Goal: Task Accomplishment & Management: Manage account settings

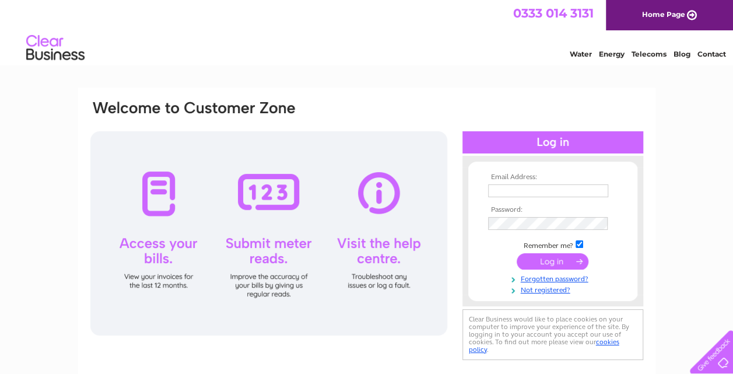
type input "[EMAIL_ADDRESS][DOMAIN_NAME]"
click at [538, 267] on input "submit" at bounding box center [553, 261] width 72 height 16
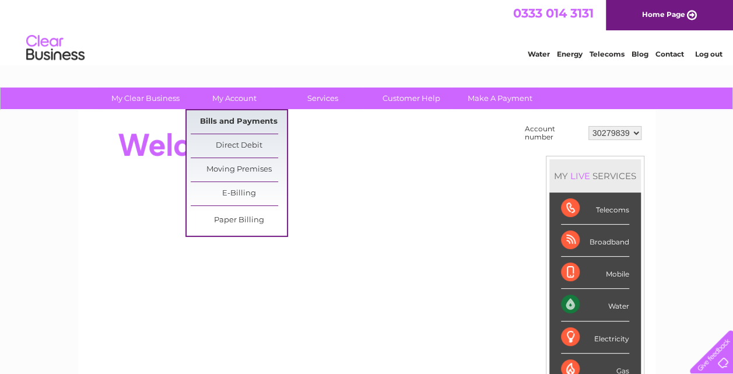
click at [232, 125] on link "Bills and Payments" at bounding box center [239, 121] width 96 height 23
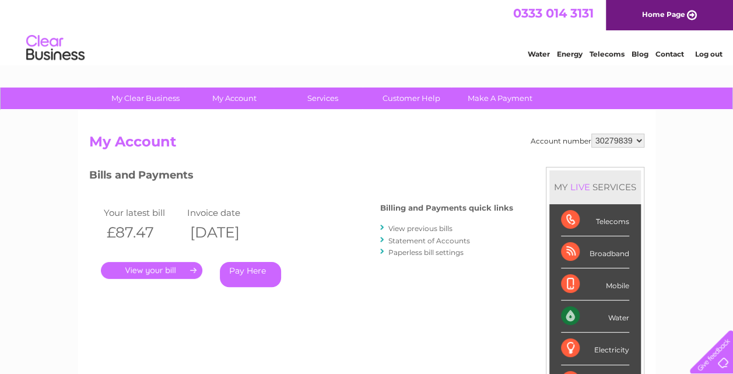
click at [412, 226] on link "View previous bills" at bounding box center [421, 228] width 64 height 9
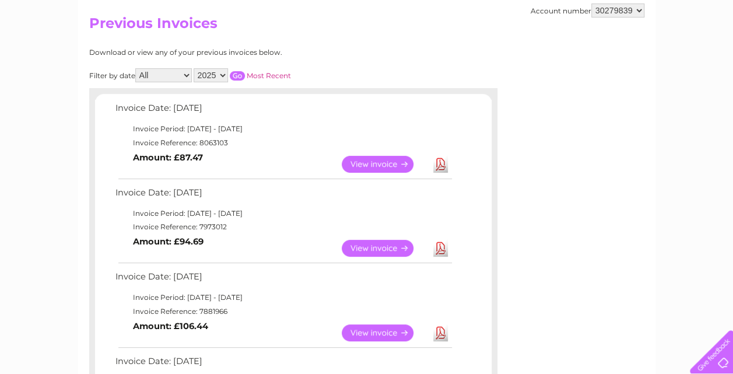
scroll to position [119, 0]
click at [385, 248] on link "View" at bounding box center [385, 247] width 86 height 17
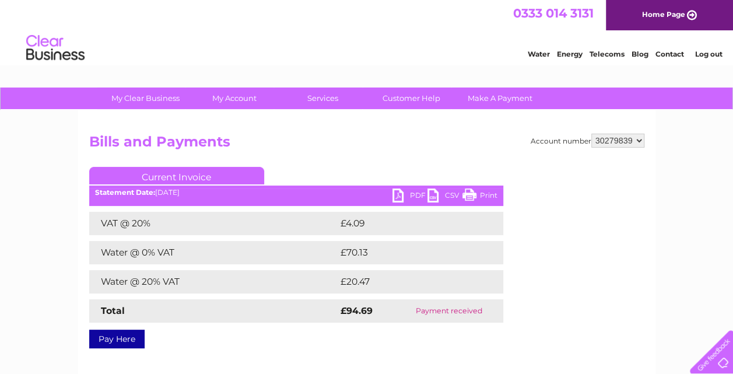
click at [482, 194] on link "Print" at bounding box center [480, 196] width 35 height 17
click at [403, 195] on link "PDF" at bounding box center [410, 196] width 35 height 17
